Goal: Check status: Check status

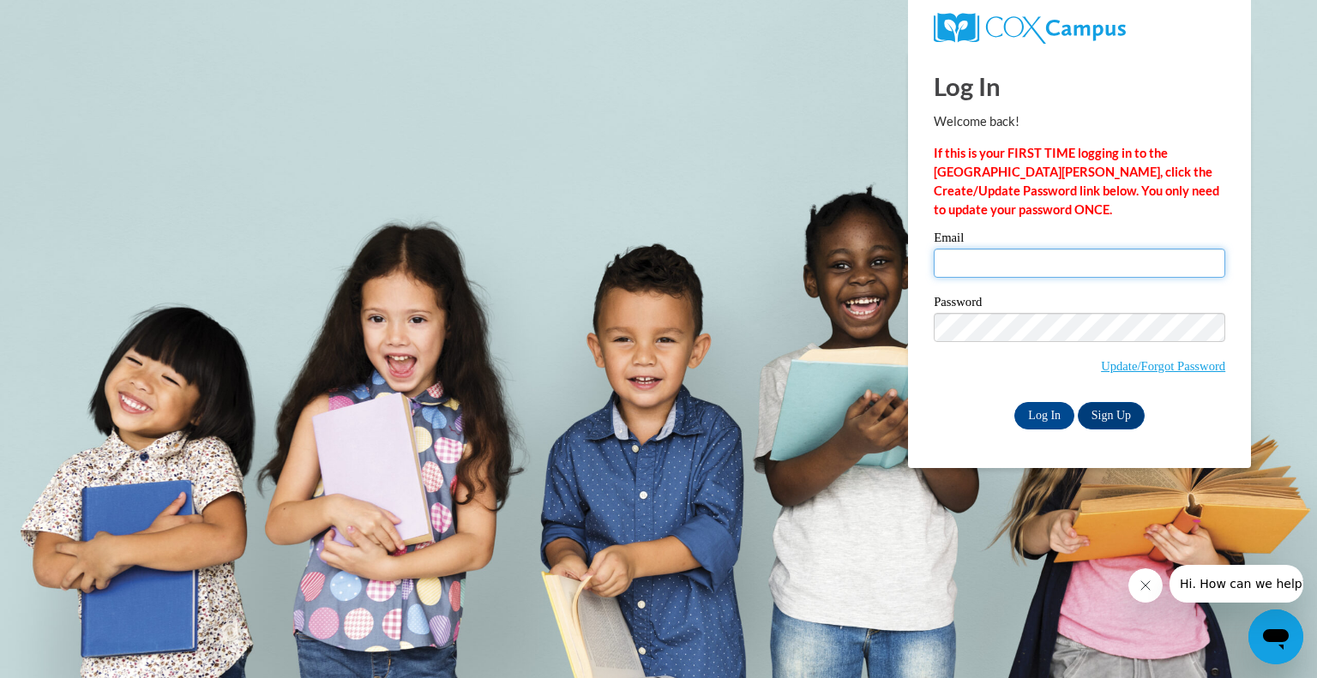
type input "920147432@student.ccga.edu"
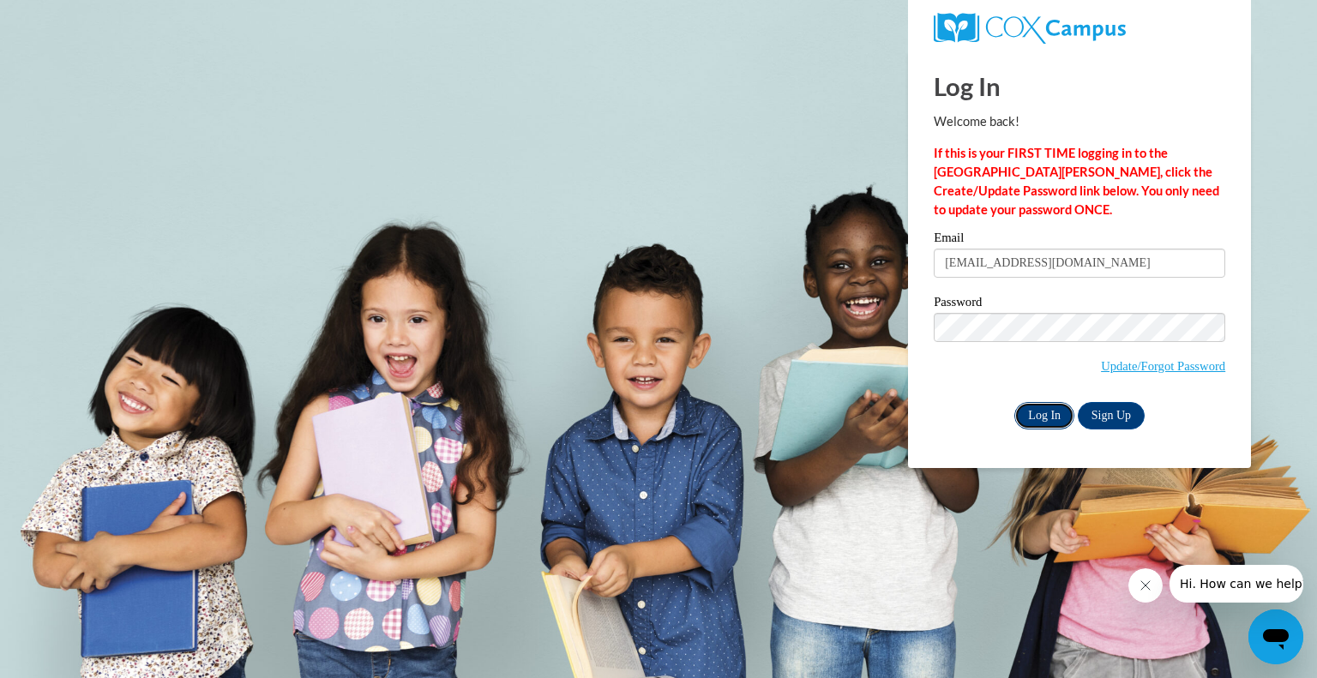
click at [1062, 411] on input "Log In" at bounding box center [1044, 415] width 60 height 27
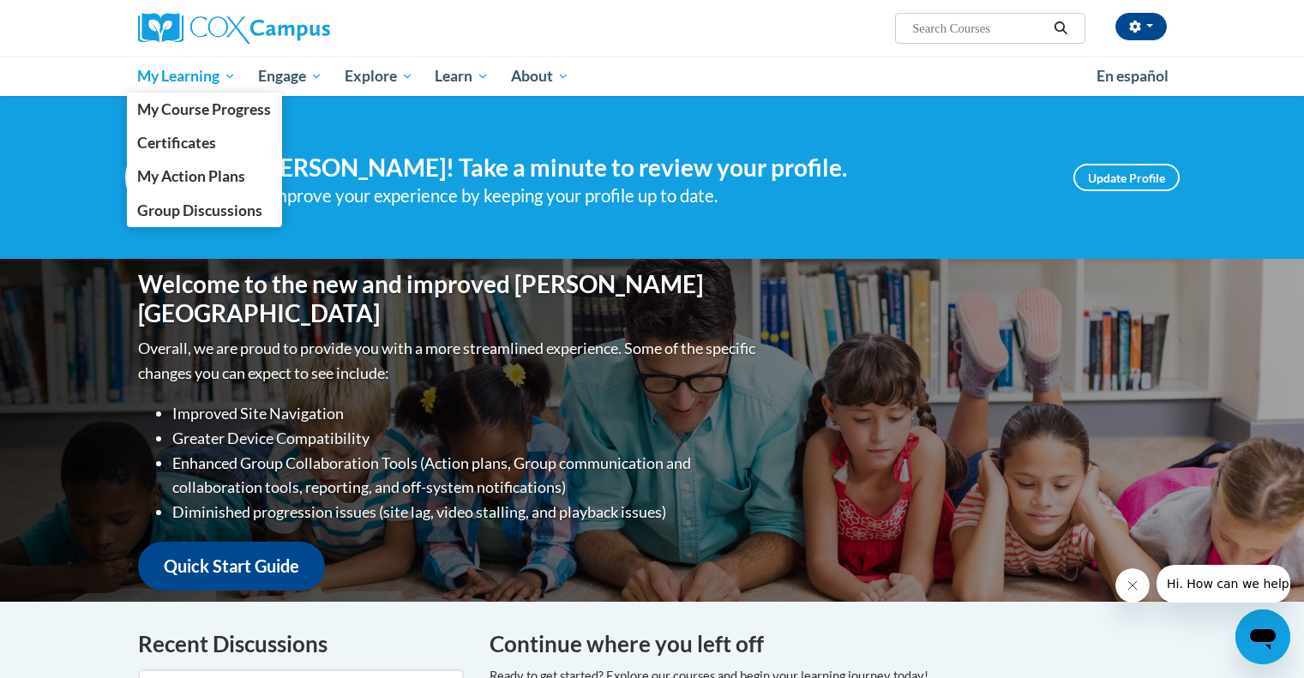
click at [223, 75] on span "My Learning" at bounding box center [186, 76] width 99 height 21
click at [225, 109] on span "My Course Progress" at bounding box center [204, 109] width 134 height 18
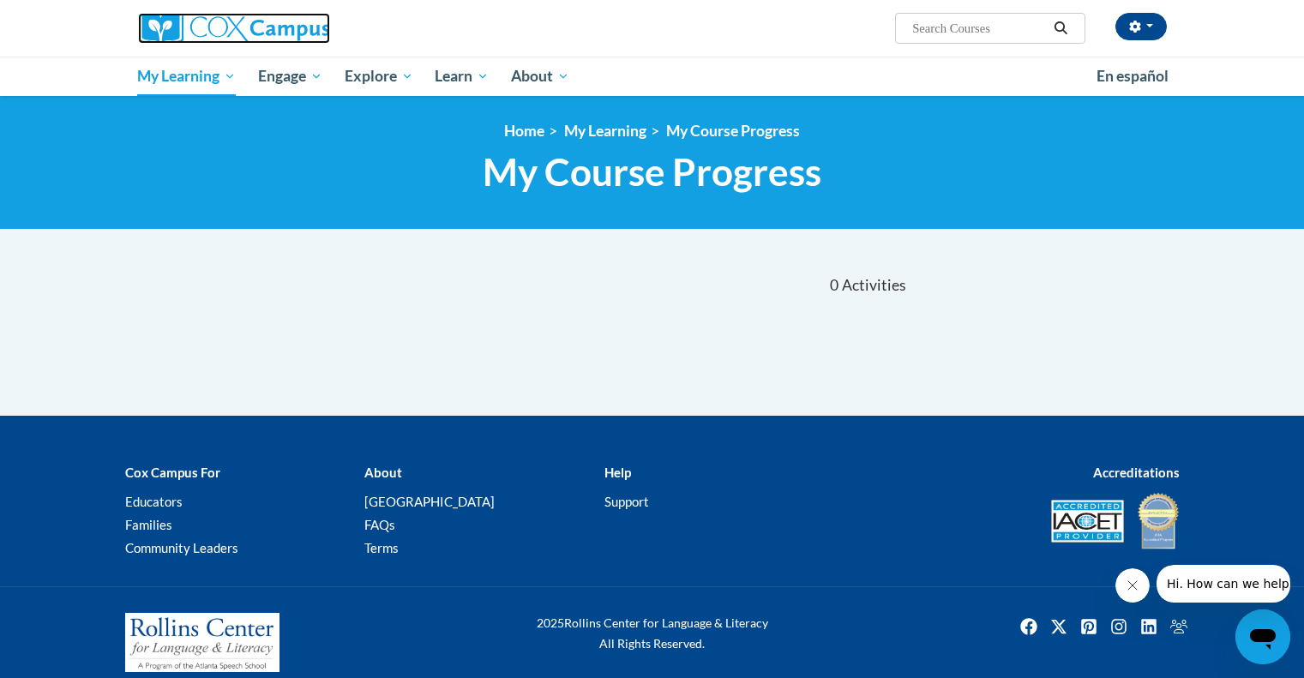
click at [239, 30] on img at bounding box center [234, 28] width 192 height 31
